Goal: Information Seeking & Learning: Understand process/instructions

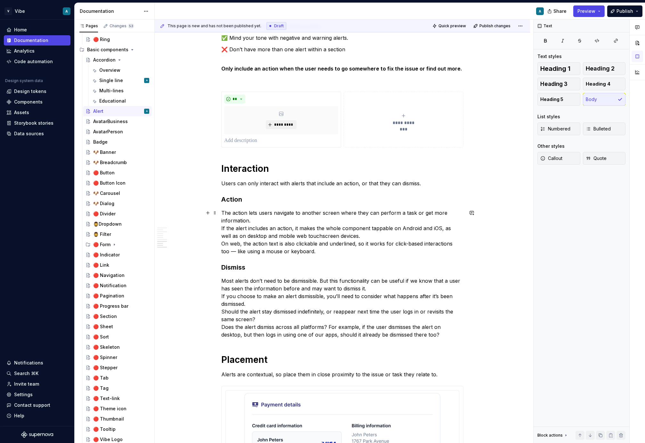
scroll to position [1276, 0]
drag, startPoint x: 354, startPoint y: 237, endPoint x: 220, endPoint y: 229, distance: 134.2
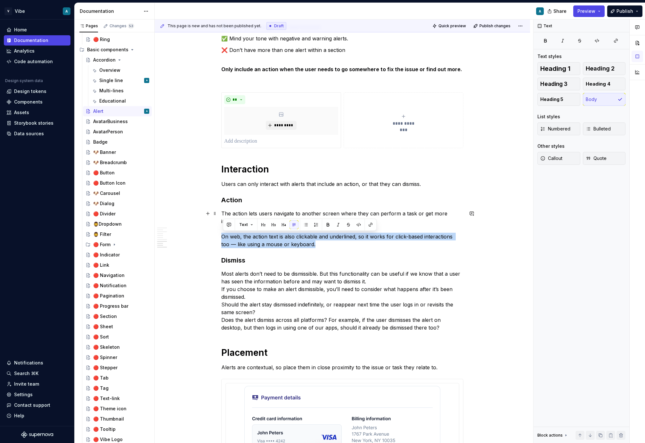
drag, startPoint x: 309, startPoint y: 245, endPoint x: 218, endPoint y: 236, distance: 91.5
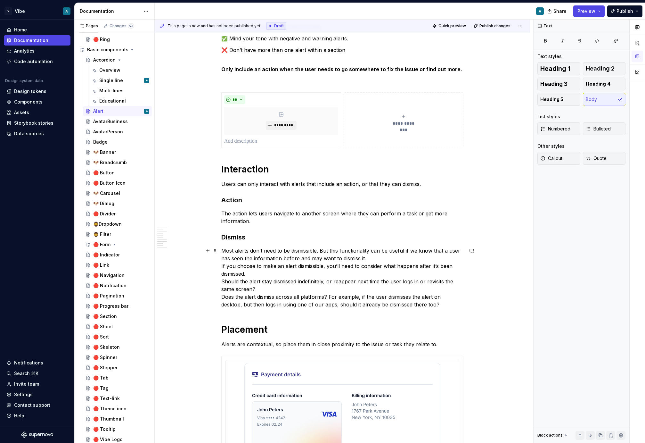
click at [308, 275] on p "Most alerts don’t need to be dismissible. But this functionality can be useful …" at bounding box center [342, 278] width 242 height 62
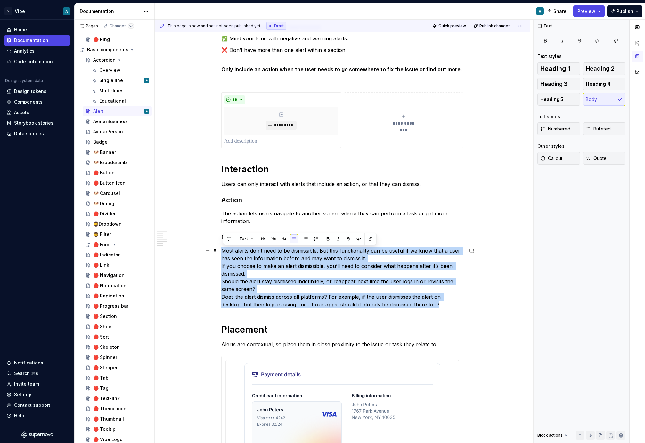
drag, startPoint x: 426, startPoint y: 304, endPoint x: 221, endPoint y: 251, distance: 211.0
click at [292, 264] on p "Most alerts don’t need to be dismissible. But this functionality can be useful …" at bounding box center [342, 278] width 242 height 62
drag, startPoint x: 422, startPoint y: 308, endPoint x: 222, endPoint y: 251, distance: 207.5
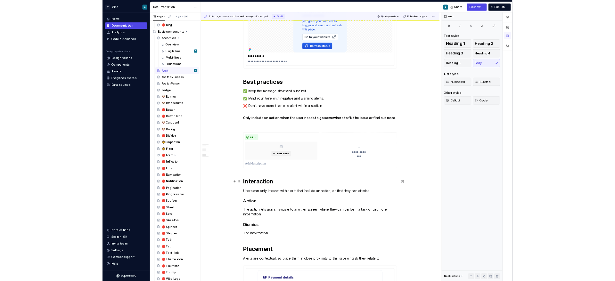
scroll to position [1159, 0]
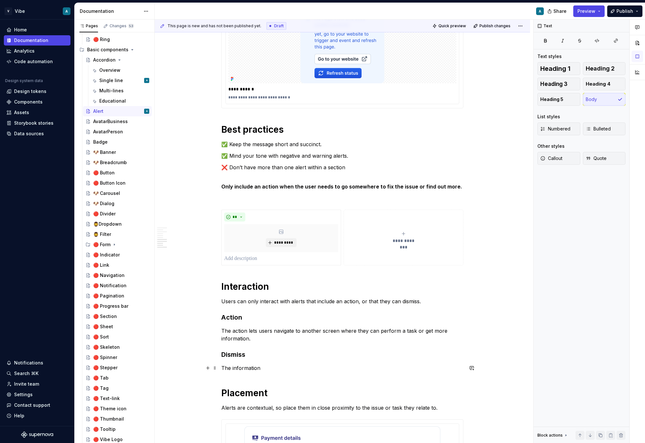
click at [242, 370] on p "The information" at bounding box center [342, 368] width 242 height 8
click at [252, 368] on p "The information" at bounding box center [342, 368] width 242 height 8
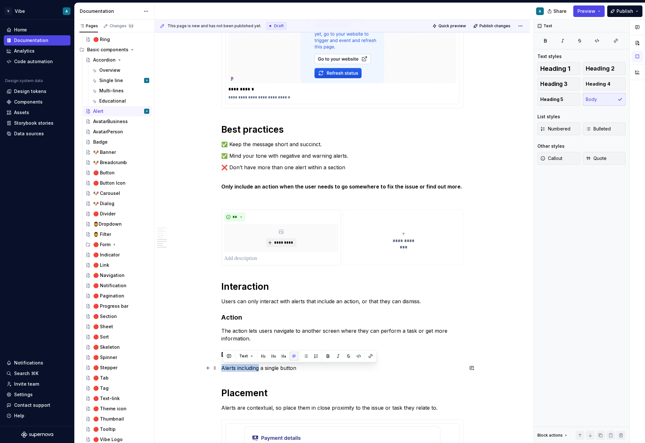
drag, startPoint x: 261, startPoint y: 370, endPoint x: 220, endPoint y: 368, distance: 40.4
click at [298, 367] on p "In some cases a single button" at bounding box center [342, 368] width 242 height 8
type textarea "*"
